Goal: Task Accomplishment & Management: Use online tool/utility

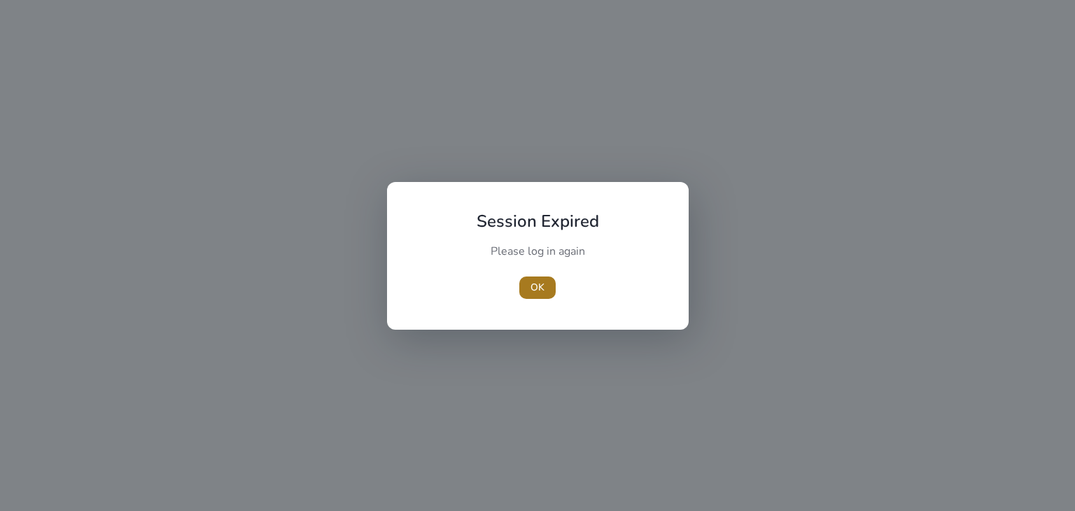
click at [533, 286] on span "OK" at bounding box center [538, 287] width 14 height 15
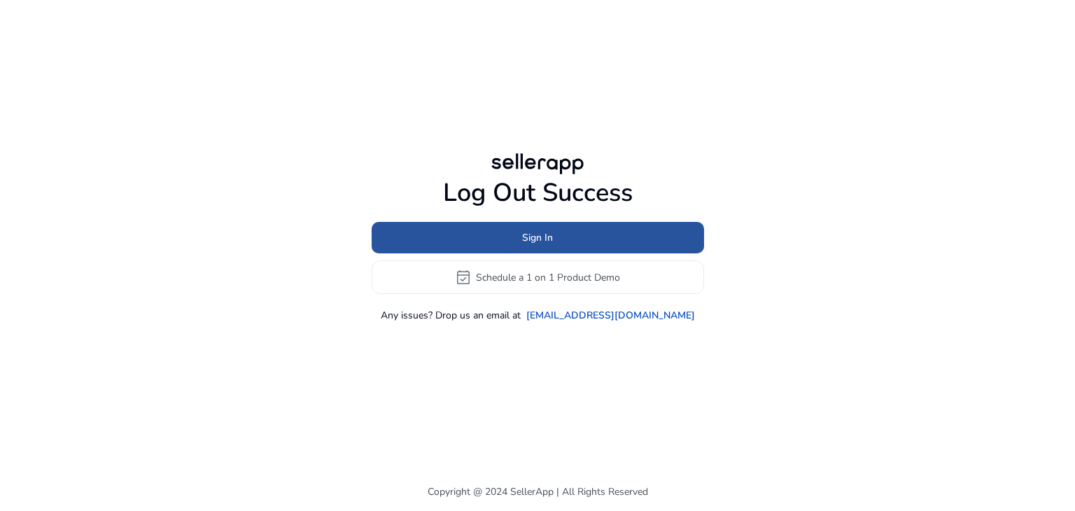
click at [510, 228] on span at bounding box center [538, 238] width 333 height 34
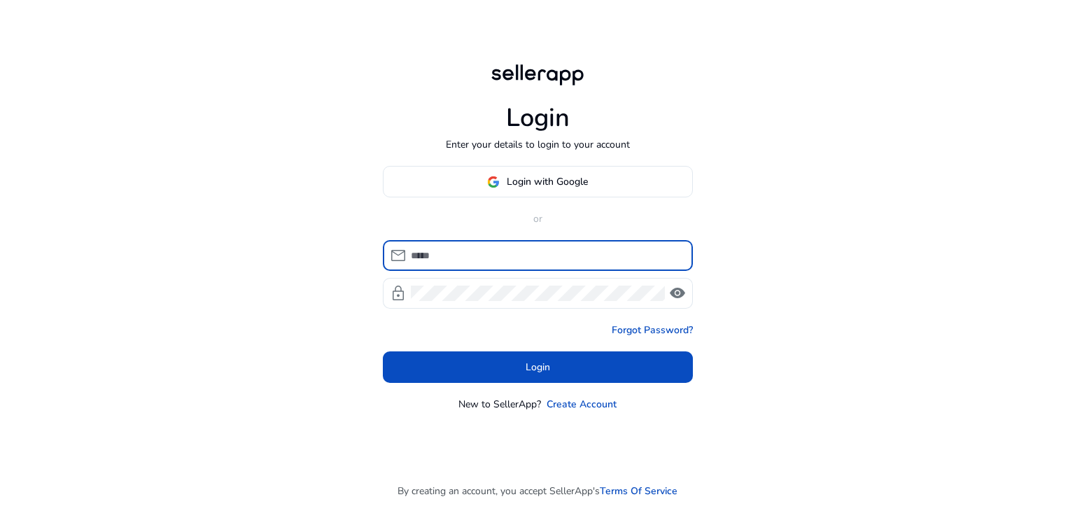
click at [506, 251] on input at bounding box center [546, 255] width 271 height 15
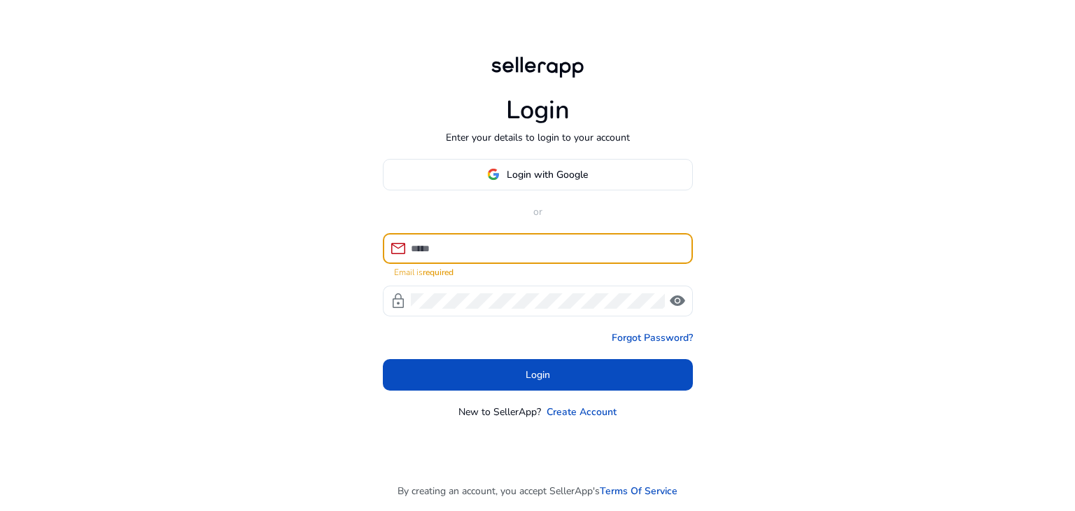
type input "**********"
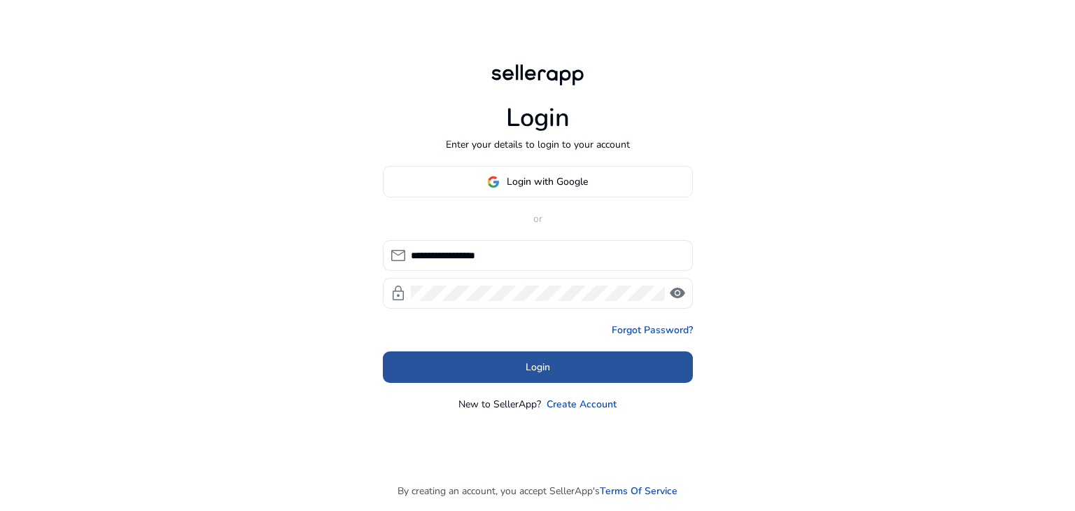
click at [492, 363] on span at bounding box center [538, 368] width 310 height 34
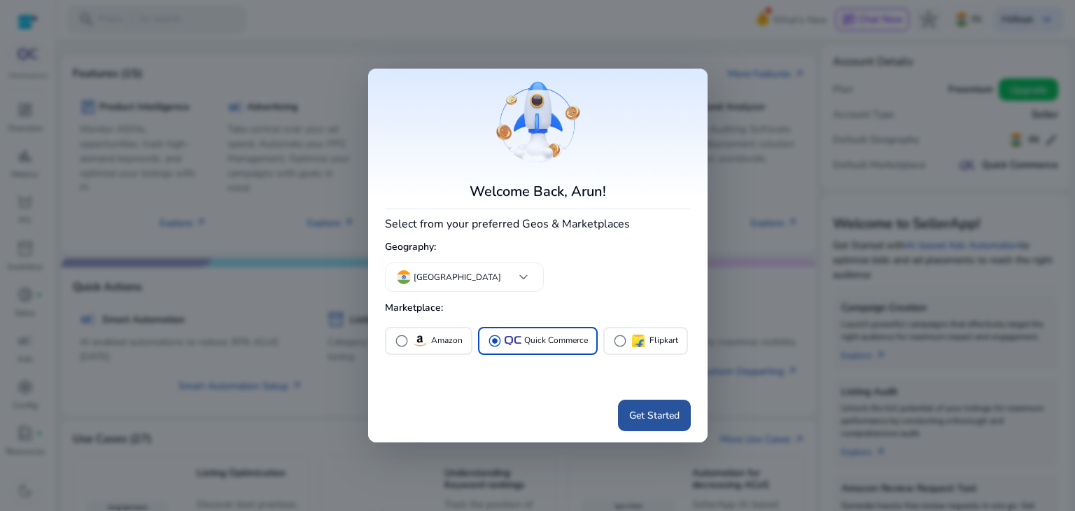
click at [668, 412] on span "Get Started" at bounding box center [654, 415] width 50 height 15
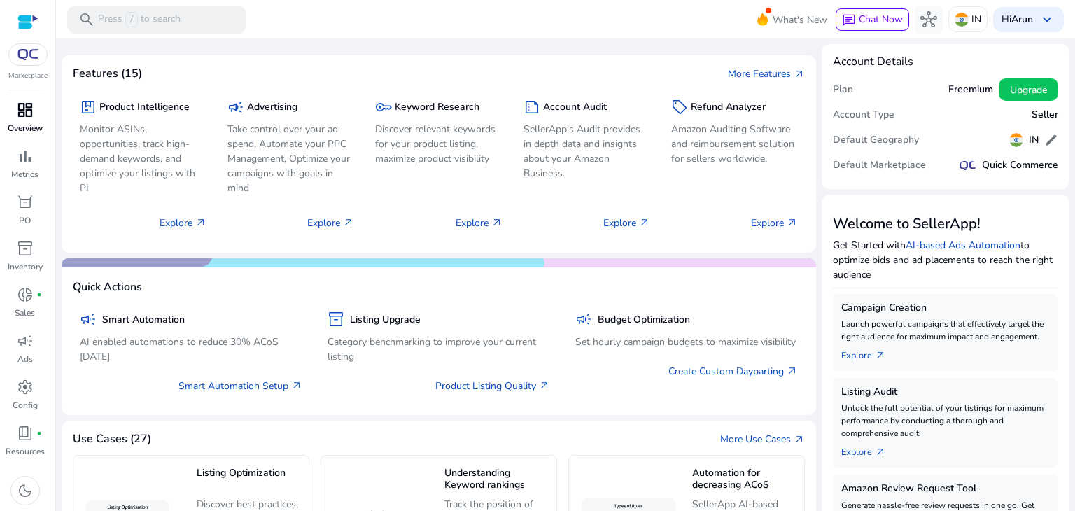
click at [18, 124] on p "Overview" at bounding box center [25, 128] width 35 height 13
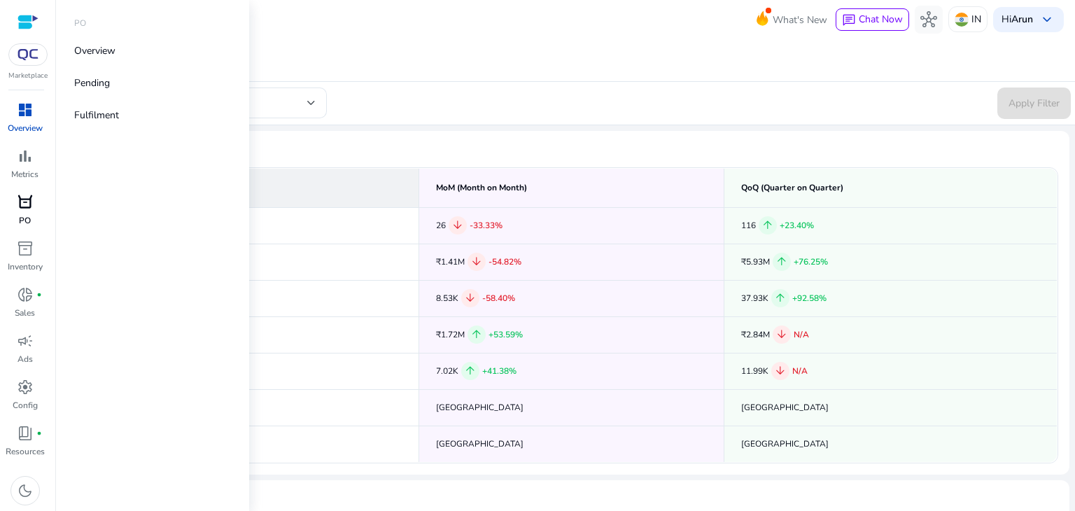
click at [20, 222] on p "PO" at bounding box center [25, 220] width 12 height 13
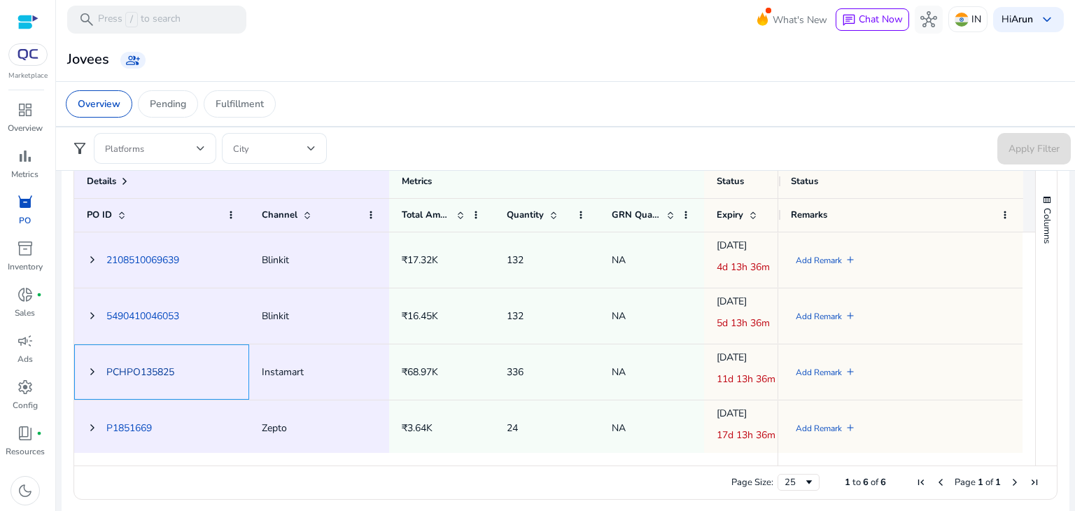
click at [126, 368] on link "PCHPO135825" at bounding box center [140, 371] width 68 height 13
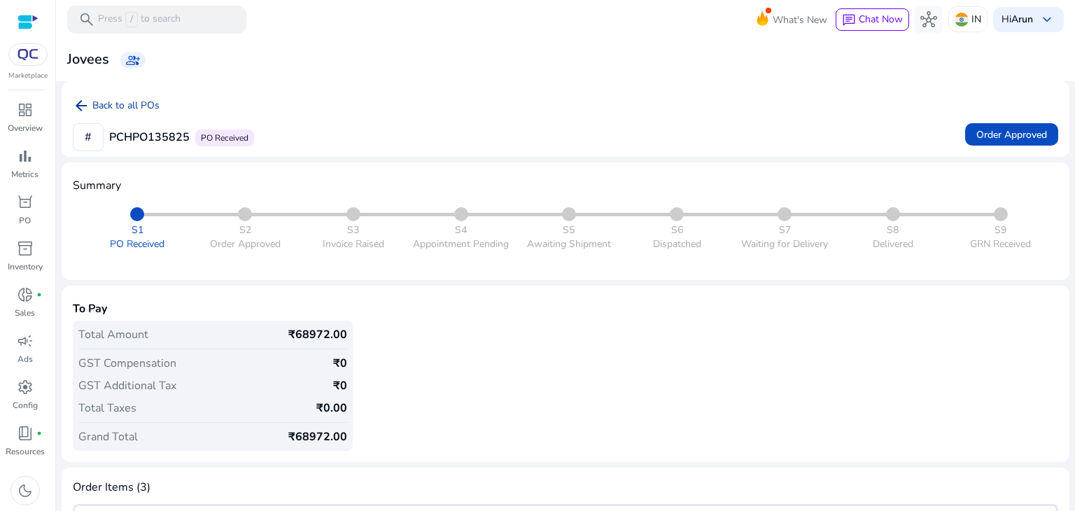
click at [77, 104] on mat-icon "arrow_back" at bounding box center [81, 105] width 17 height 17
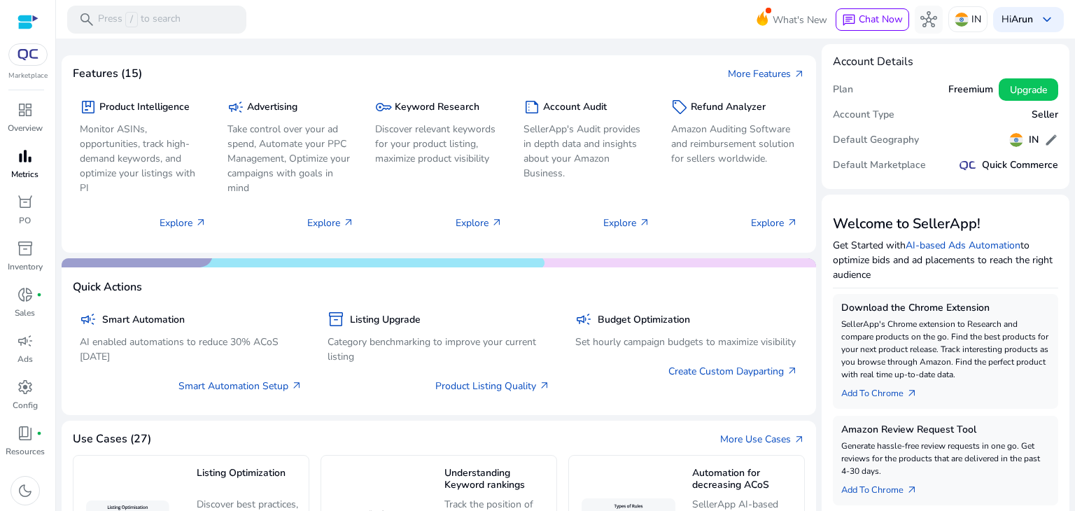
click at [22, 157] on span "bar_chart" at bounding box center [25, 156] width 17 height 17
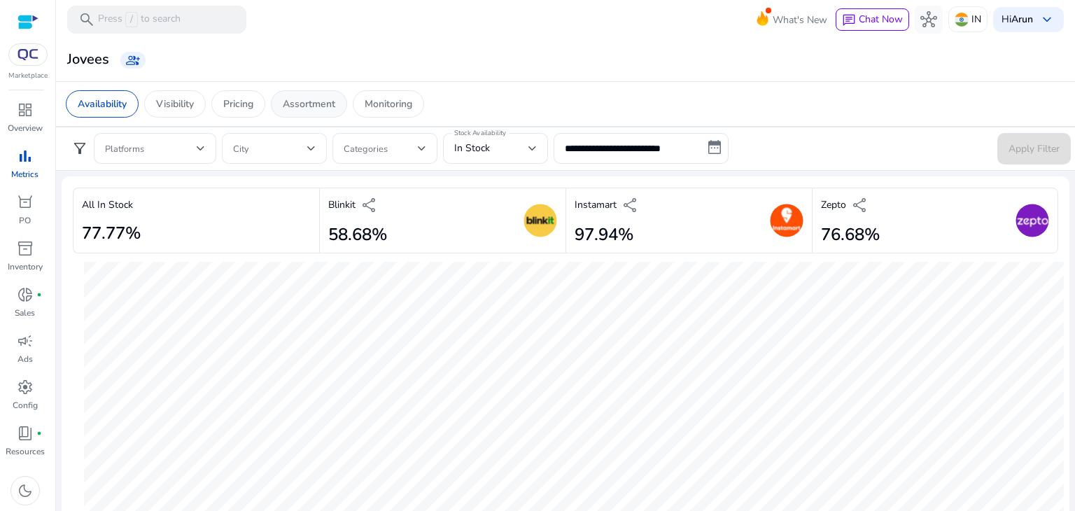
click at [305, 104] on p "Assortment" at bounding box center [309, 104] width 53 height 15
